Goal: Information Seeking & Learning: Learn about a topic

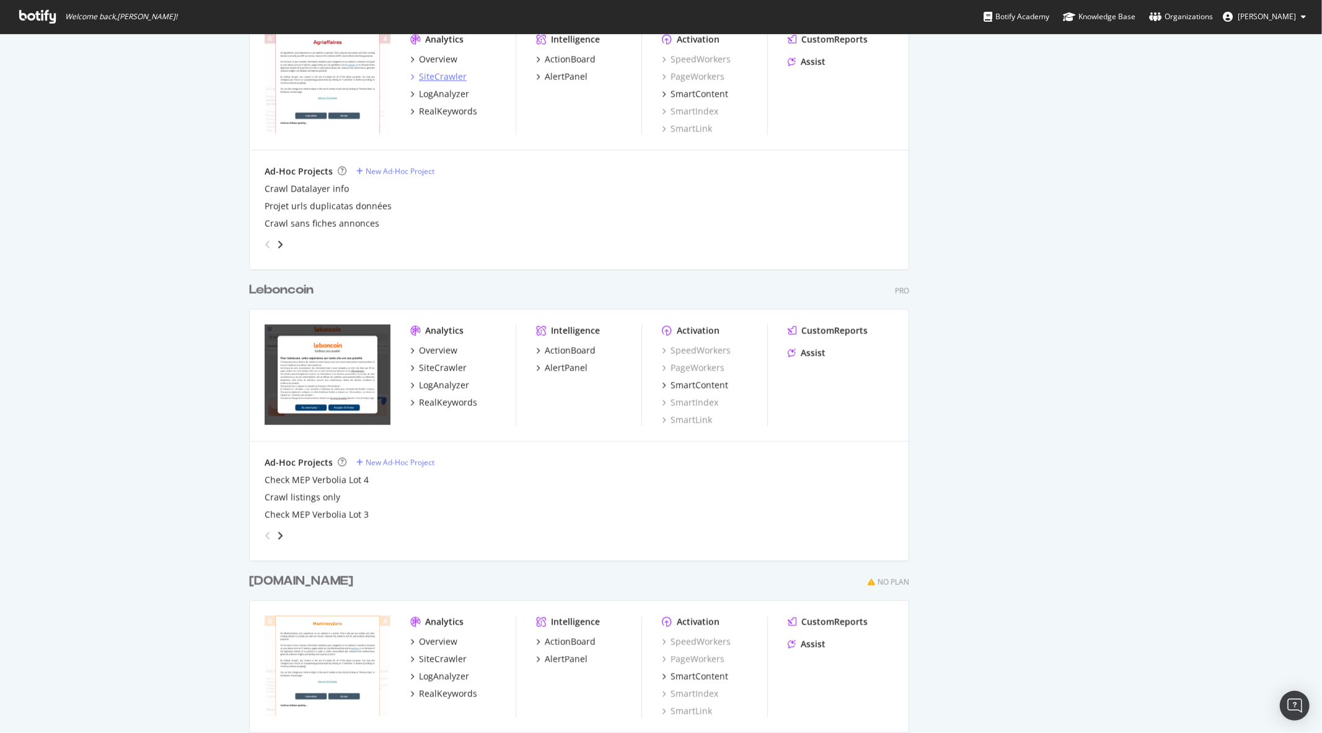
scroll to position [1446, 0]
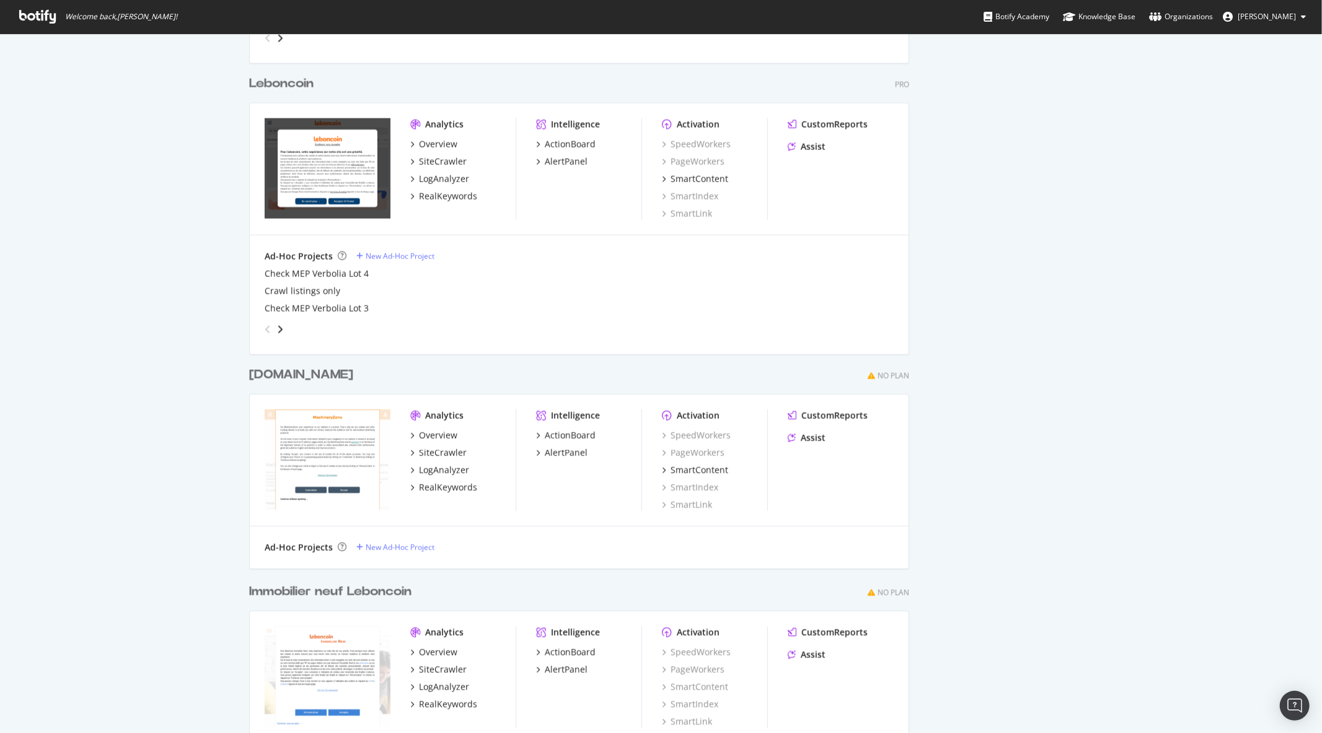
click at [281, 86] on div "Leboncoin" at bounding box center [281, 84] width 64 height 18
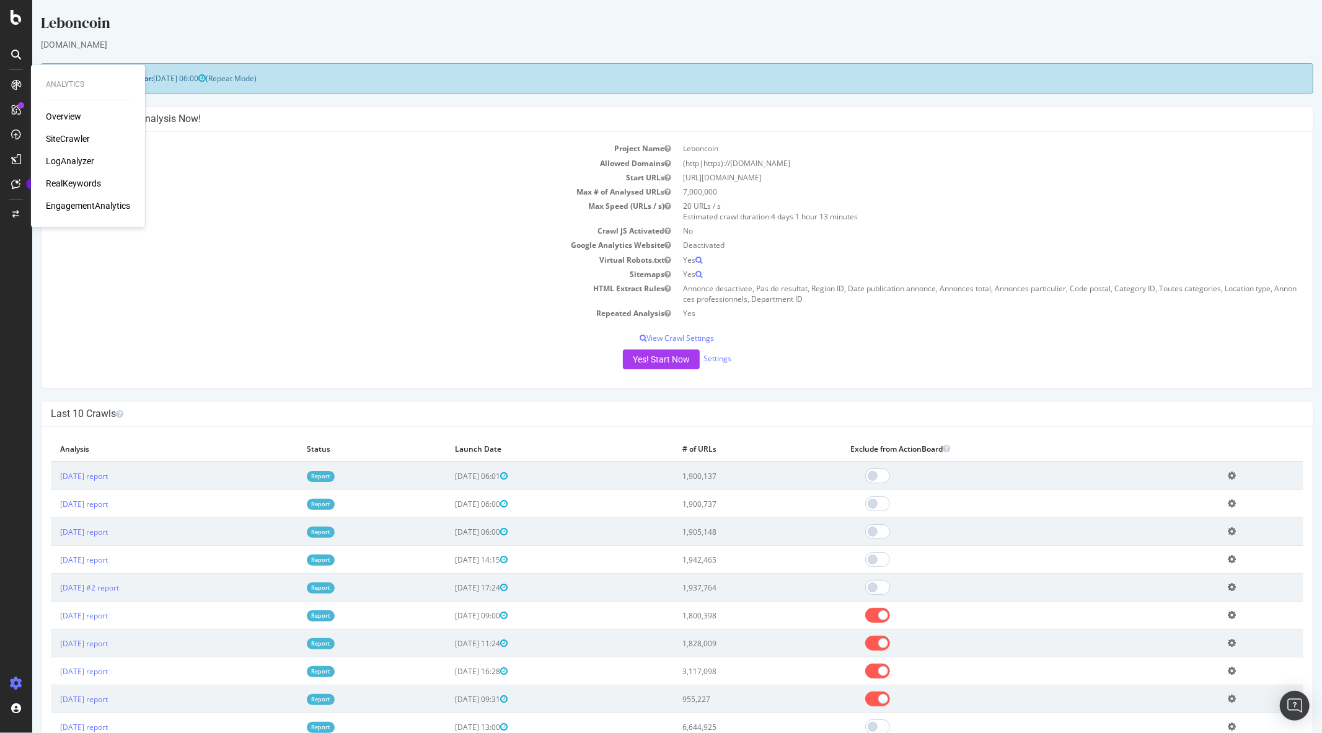
click at [77, 182] on div "RealKeywords" at bounding box center [73, 184] width 55 height 12
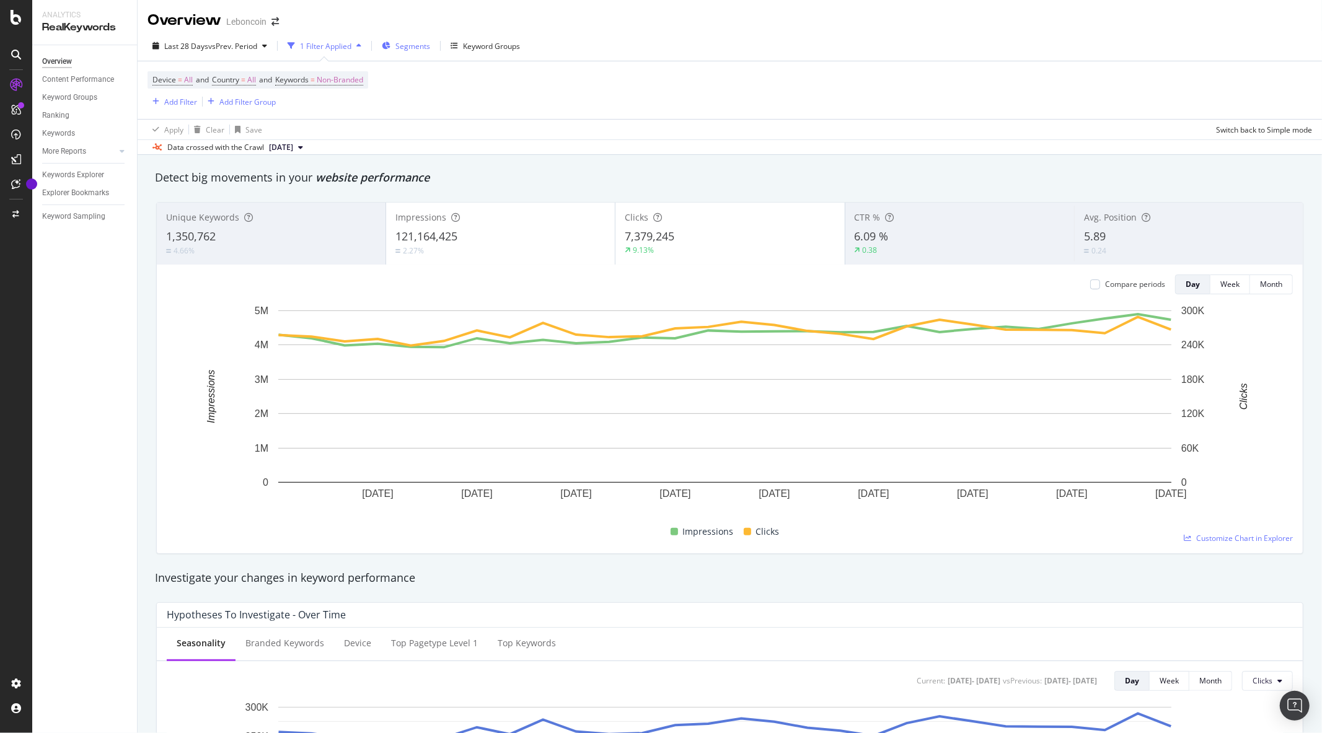
click at [417, 45] on span "Segments" at bounding box center [412, 46] width 35 height 11
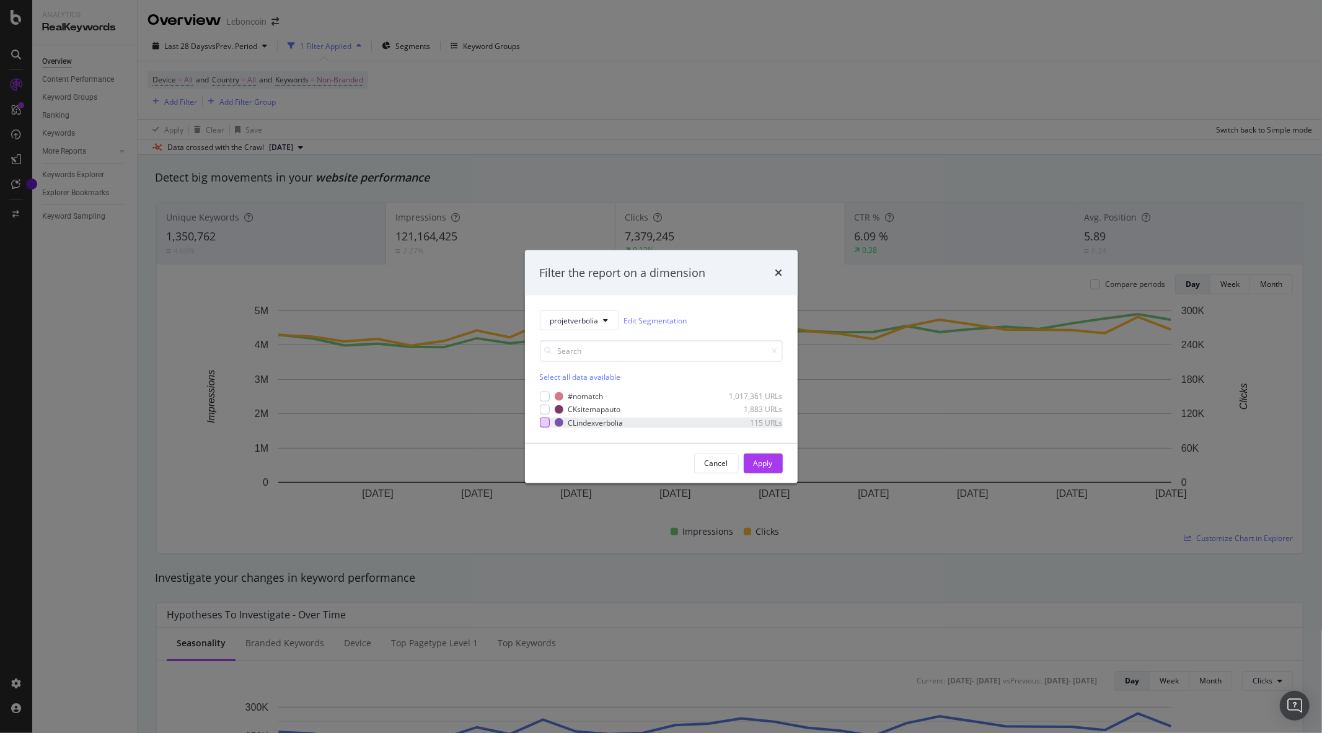
click at [544, 422] on div "modal" at bounding box center [545, 423] width 10 height 10
click at [778, 466] on button "Apply" at bounding box center [763, 464] width 39 height 20
